Goal: Transaction & Acquisition: Purchase product/service

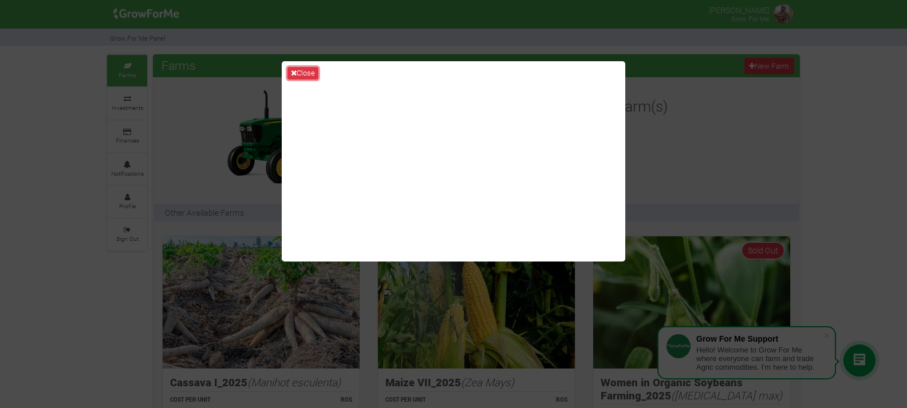
click at [310, 70] on button "Close" at bounding box center [302, 73] width 31 height 13
click at [304, 76] on div "Farms New Farm" at bounding box center [476, 65] width 647 height 23
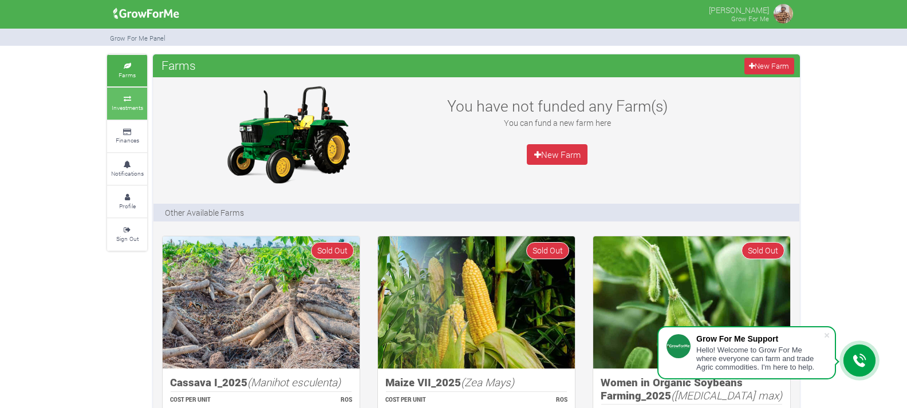
click at [133, 105] on small "Investments" at bounding box center [127, 108] width 31 height 8
drag, startPoint x: 0, startPoint y: 0, endPoint x: 132, endPoint y: 105, distance: 168.7
click at [132, 105] on small "Investments" at bounding box center [127, 108] width 31 height 8
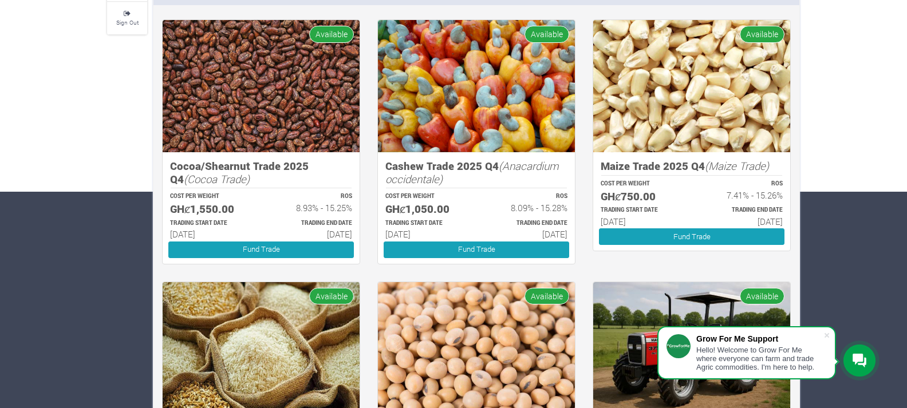
scroll to position [216, 0]
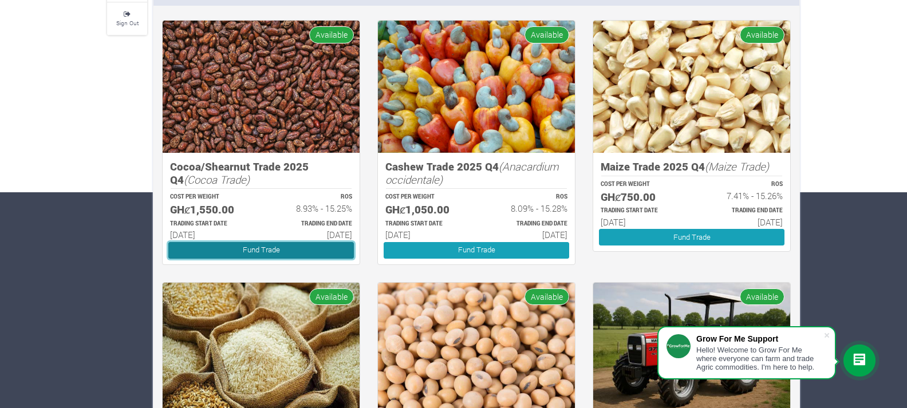
click at [240, 247] on link "Fund Trade" at bounding box center [261, 250] width 186 height 17
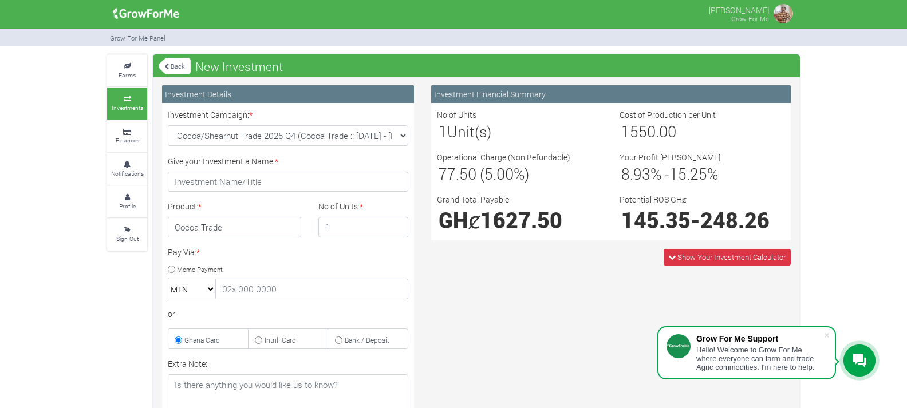
click at [293, 221] on h4 "Cocoa Trade" at bounding box center [234, 227] width 133 height 21
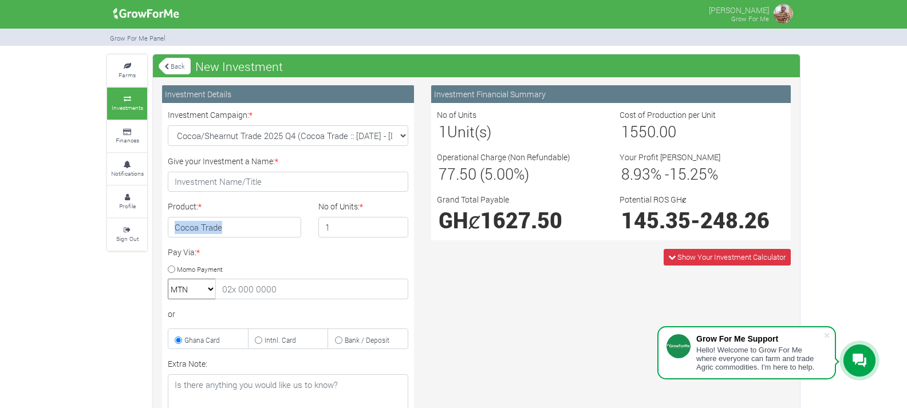
click at [293, 221] on h4 "Cocoa Trade" at bounding box center [234, 227] width 133 height 21
drag, startPoint x: 293, startPoint y: 221, endPoint x: 293, endPoint y: 212, distance: 8.6
click at [293, 212] on div "Product: * Cocoa Trade" at bounding box center [234, 218] width 151 height 37
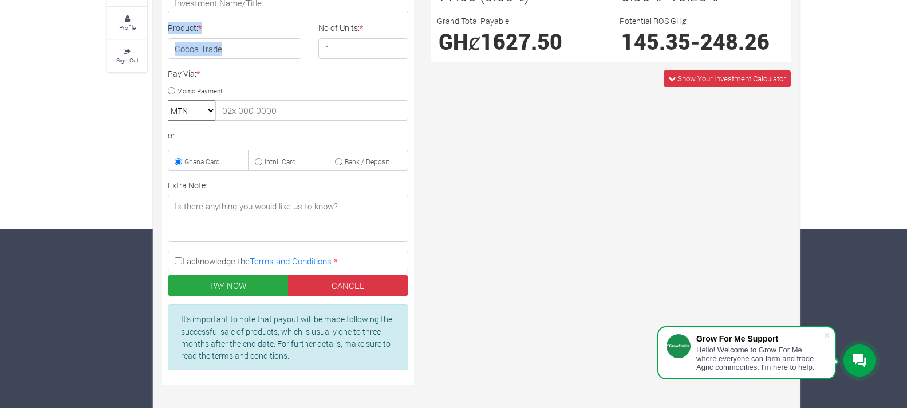
scroll to position [195, 0]
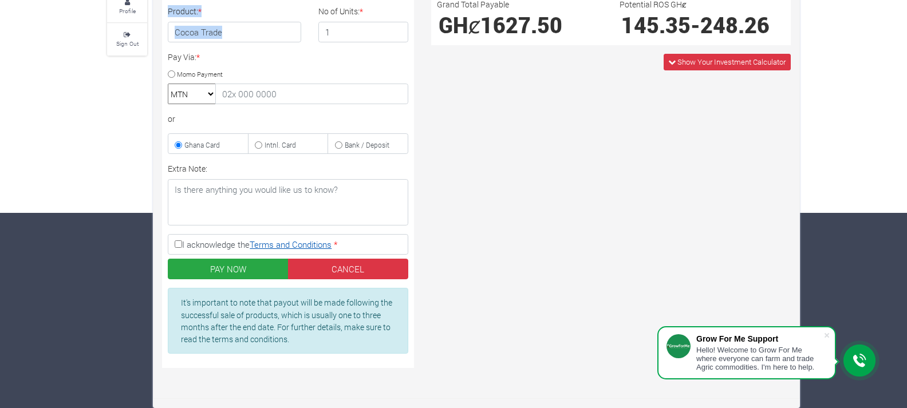
click at [279, 247] on link "Terms and Conditions" at bounding box center [291, 244] width 82 height 11
